Goal: Transaction & Acquisition: Purchase product/service

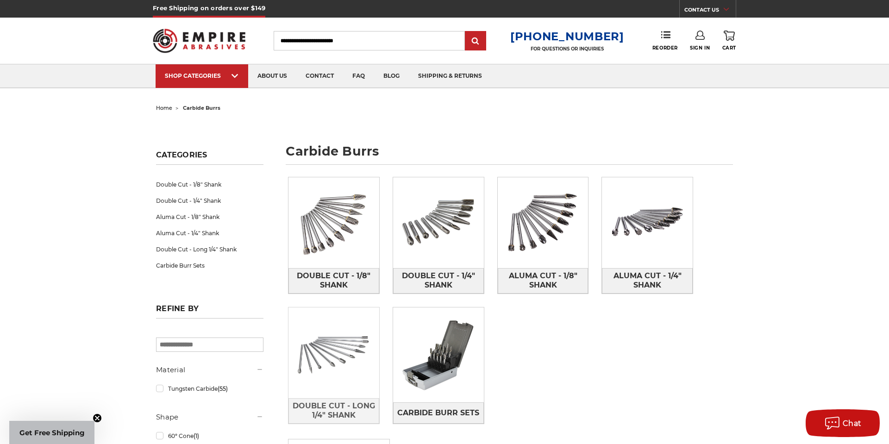
click at [319, 349] on img at bounding box center [334, 353] width 91 height 91
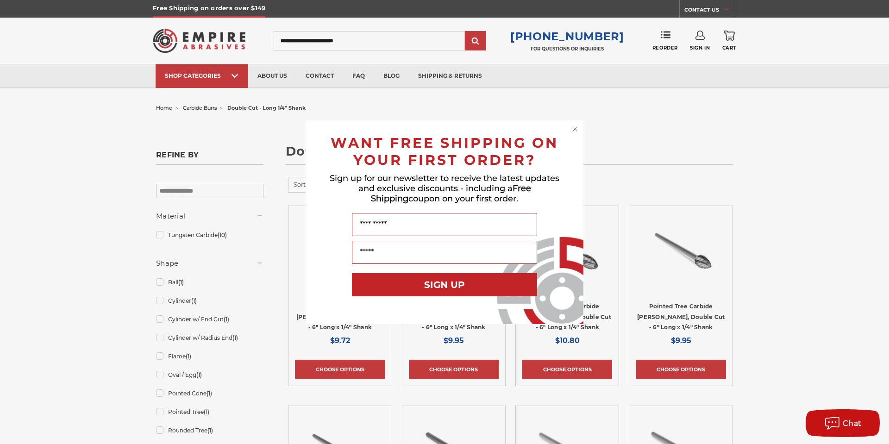
click at [576, 126] on circle "Close dialog" at bounding box center [575, 128] width 9 height 9
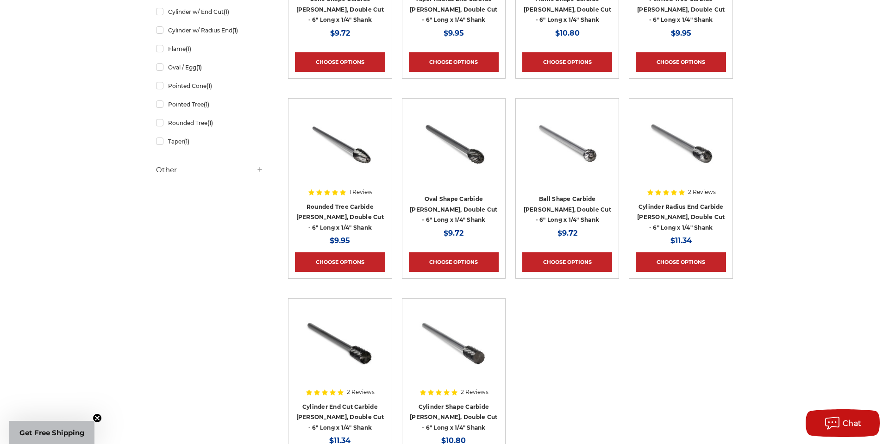
scroll to position [309, 0]
